Goal: Task Accomplishment & Management: Complete application form

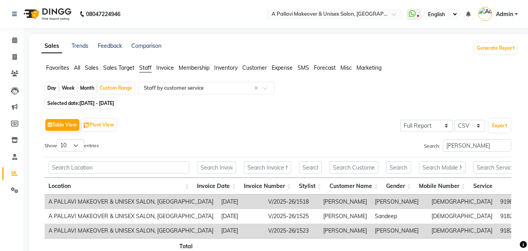
select select "full_report"
select select "csv"
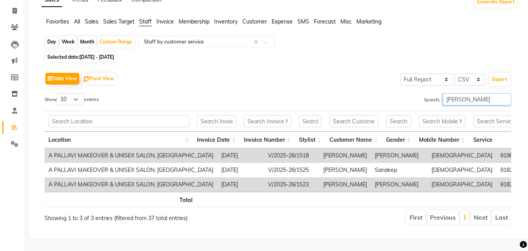
scroll to position [0, 122]
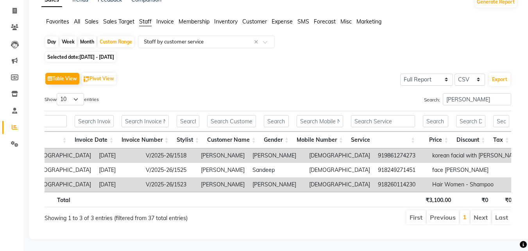
click at [339, 64] on div "Table View Pivot View Select Full Report Filtered Report Select CSV PDF Export …" at bounding box center [277, 147] width 479 height 167
click at [17, 24] on icon at bounding box center [14, 27] width 7 height 6
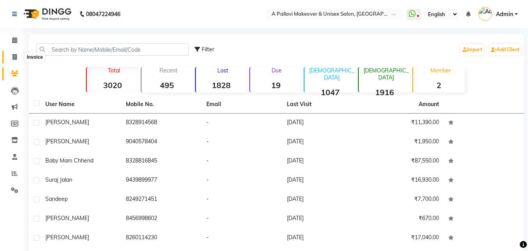
click at [16, 58] on icon at bounding box center [15, 57] width 4 height 6
select select "service"
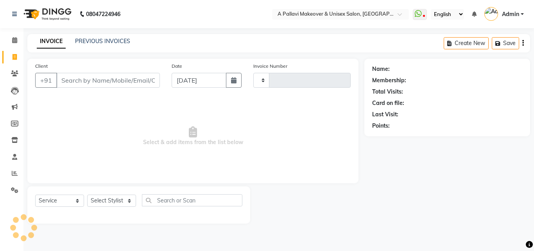
type input "1530"
select select "3573"
click at [103, 39] on link "PREVIOUS INVOICES" at bounding box center [102, 41] width 55 height 7
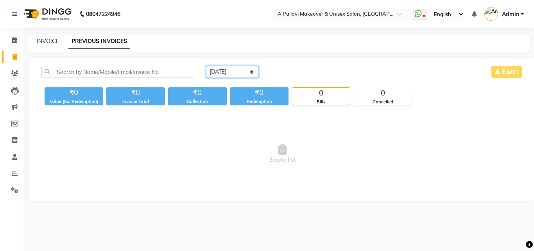
click at [231, 69] on select "[DATE] [DATE] Custom Range" at bounding box center [232, 72] width 52 height 12
select select "[DATE]"
click at [206, 66] on select "[DATE] [DATE] Custom Range" at bounding box center [232, 72] width 52 height 12
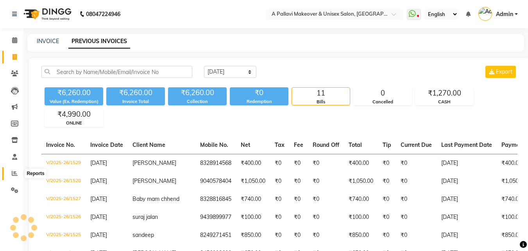
click at [12, 175] on icon at bounding box center [15, 173] width 6 height 6
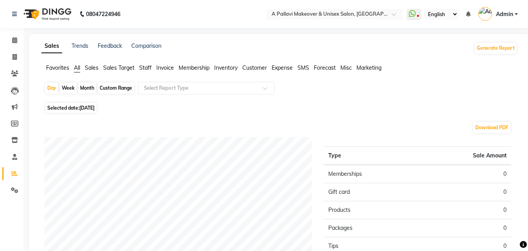
click at [118, 88] on div "Custom Range" at bounding box center [116, 87] width 36 height 11
select select "9"
select select "2025"
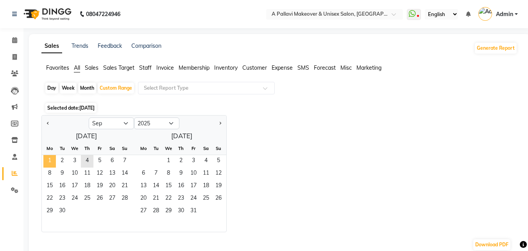
click at [51, 159] on span "1" at bounding box center [49, 161] width 13 height 13
click at [89, 164] on span "4" at bounding box center [87, 161] width 13 height 13
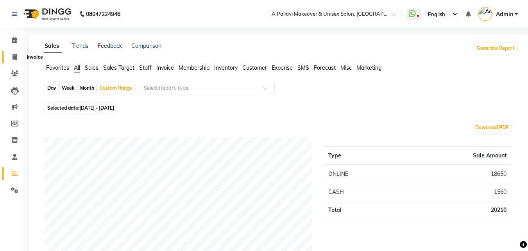
click at [15, 57] on icon at bounding box center [15, 57] width 4 height 6
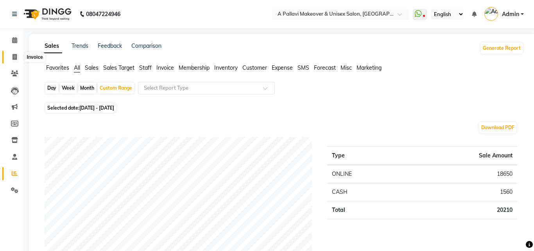
select select "service"
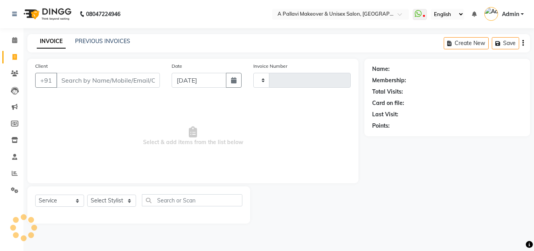
type input "1530"
select select "3573"
click at [80, 77] on input "Client" at bounding box center [108, 80] width 104 height 15
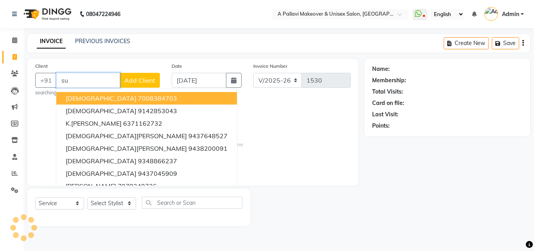
type input "s"
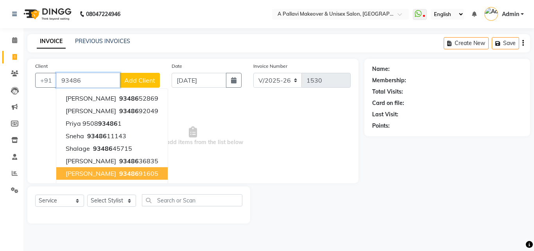
click at [127, 174] on ngb-highlight "93486 91605" at bounding box center [138, 173] width 41 height 8
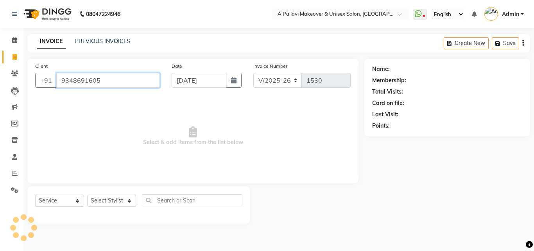
type input "9348691605"
select select "1: Object"
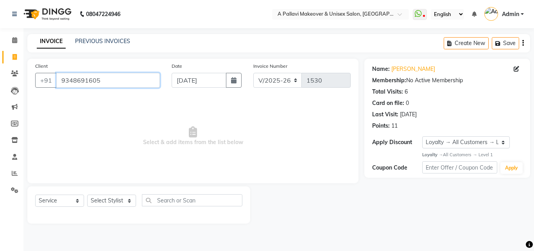
click at [125, 79] on input "9348691605" at bounding box center [108, 80] width 104 height 15
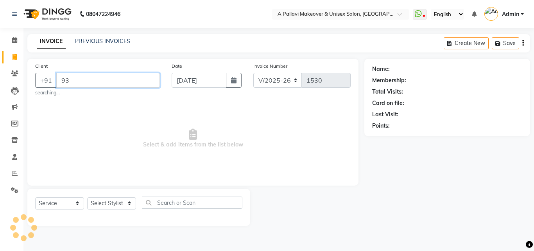
type input "9"
click at [73, 82] on input "9665809425" at bounding box center [88, 80] width 64 height 15
click at [83, 81] on input "9665809425" at bounding box center [88, 80] width 64 height 15
click at [95, 84] on input "9665809425" at bounding box center [88, 80] width 64 height 15
click at [99, 84] on input "9665809425" at bounding box center [88, 80] width 64 height 15
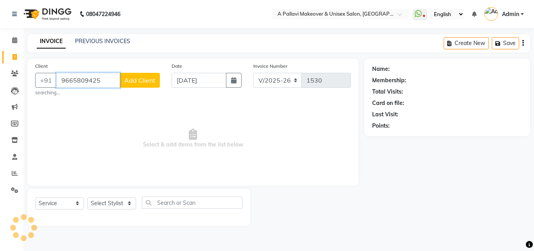
type input "9665809425"
click at [145, 79] on span "Add Client" at bounding box center [139, 80] width 31 height 8
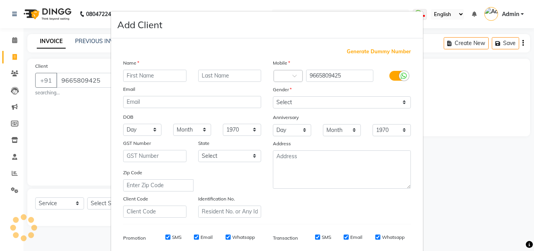
click at [167, 73] on input "text" at bounding box center [154, 76] width 63 height 12
type input "[PERSON_NAME]"
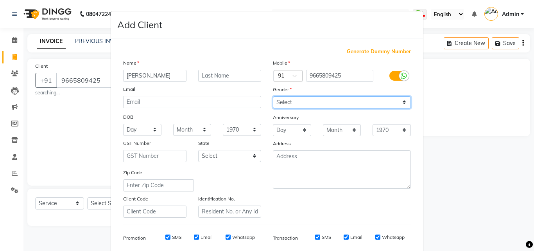
click at [291, 101] on select "Select [DEMOGRAPHIC_DATA] [DEMOGRAPHIC_DATA] Other Prefer Not To Say" at bounding box center [342, 102] width 138 height 12
select select "[DEMOGRAPHIC_DATA]"
click at [273, 96] on select "Select [DEMOGRAPHIC_DATA] [DEMOGRAPHIC_DATA] Other Prefer Not To Say" at bounding box center [342, 102] width 138 height 12
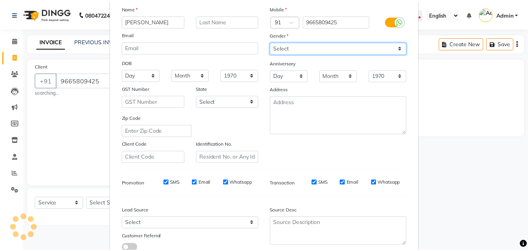
scroll to position [110, 0]
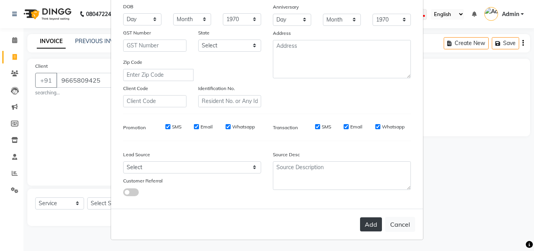
click at [372, 226] on button "Add" at bounding box center [371, 224] width 22 height 14
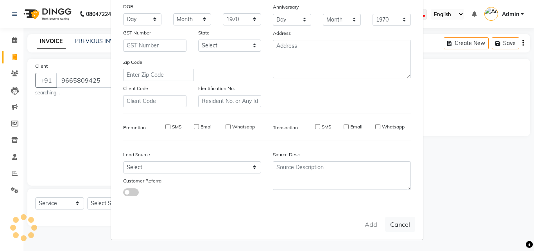
select select
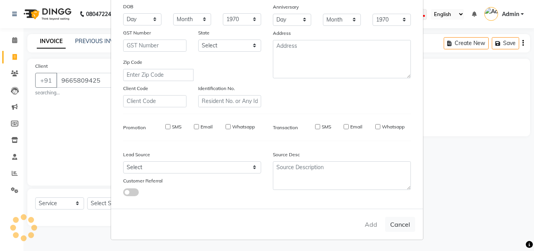
select select
checkbox input "false"
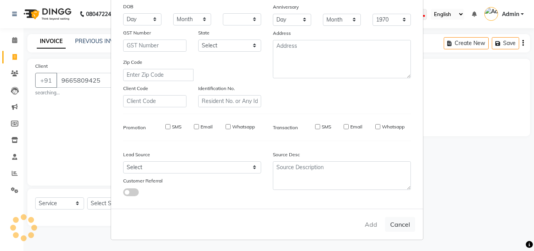
checkbox input "false"
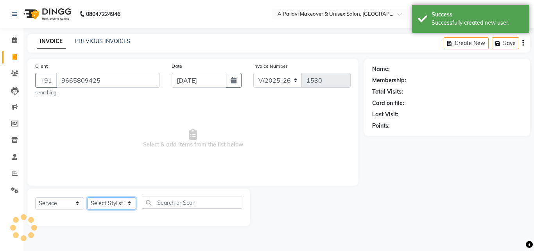
click at [125, 197] on select "Select Stylist [PERSON_NAME] A PALLAVI Archana [PERSON_NAME] [PERSON_NAME] [PER…" at bounding box center [111, 203] width 49 height 12
select select "54224"
click at [87, 197] on select "Select Stylist [PERSON_NAME] A PALLAVI Archana [PERSON_NAME] [PERSON_NAME] [PER…" at bounding box center [111, 203] width 49 height 12
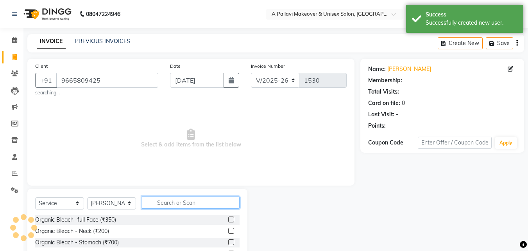
click at [186, 202] on input "text" at bounding box center [191, 202] width 98 height 12
select select "1: Object"
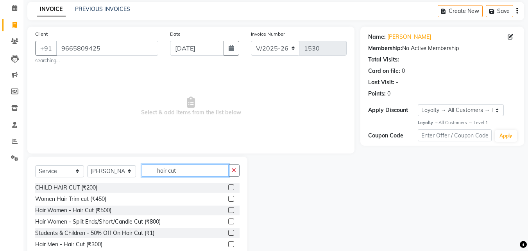
scroll to position [65, 0]
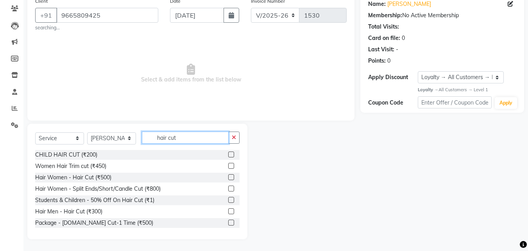
type input "hair cut"
click at [228, 151] on label at bounding box center [231, 154] width 6 height 6
click at [228, 152] on input "checkbox" at bounding box center [230, 154] width 5 height 5
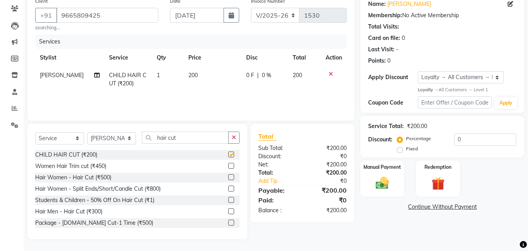
checkbox input "false"
click at [198, 77] on td "200" at bounding box center [213, 79] width 58 height 26
select select "54224"
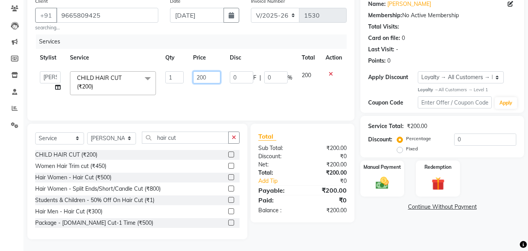
click at [210, 75] on input "200" at bounding box center [206, 77] width 27 height 12
type input "2"
type input "450"
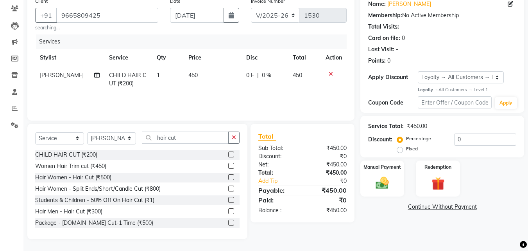
click at [229, 95] on div "Services Stylist Service Qty Price Disc Total Action [PERSON_NAME] CHILD HAIR C…" at bounding box center [190, 73] width 311 height 78
click at [384, 181] on img at bounding box center [382, 183] width 22 height 16
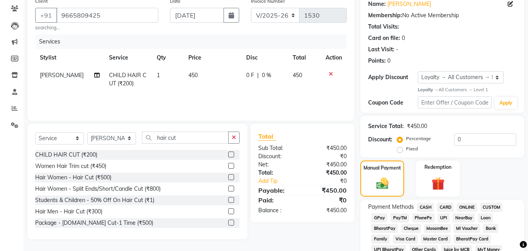
click at [471, 203] on span "ONLINE" at bounding box center [467, 206] width 20 height 9
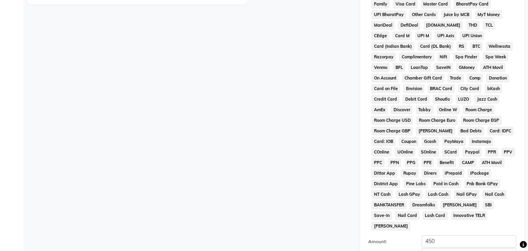
scroll to position [372, 0]
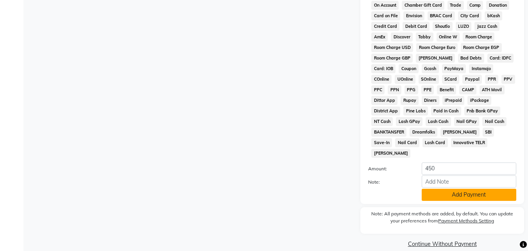
click at [465, 188] on button "Add Payment" at bounding box center [469, 194] width 95 height 12
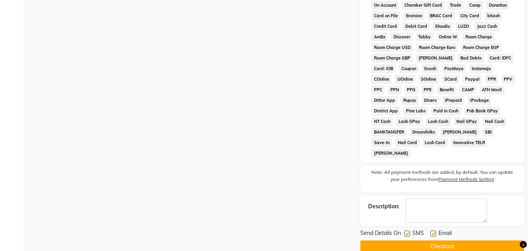
click at [408, 230] on label at bounding box center [407, 233] width 6 height 6
click at [408, 231] on input "checkbox" at bounding box center [406, 233] width 5 height 5
checkbox input "false"
click at [433, 230] on label at bounding box center [433, 233] width 6 height 6
click at [433, 231] on input "checkbox" at bounding box center [432, 233] width 5 height 5
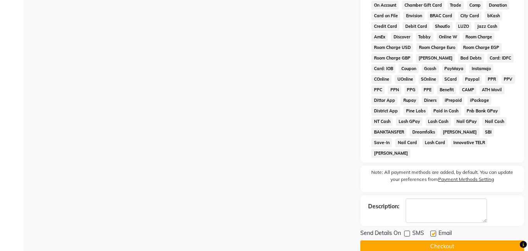
checkbox input "false"
click at [436, 240] on button "Checkout" at bounding box center [442, 246] width 164 height 12
